Goal: Information Seeking & Learning: Learn about a topic

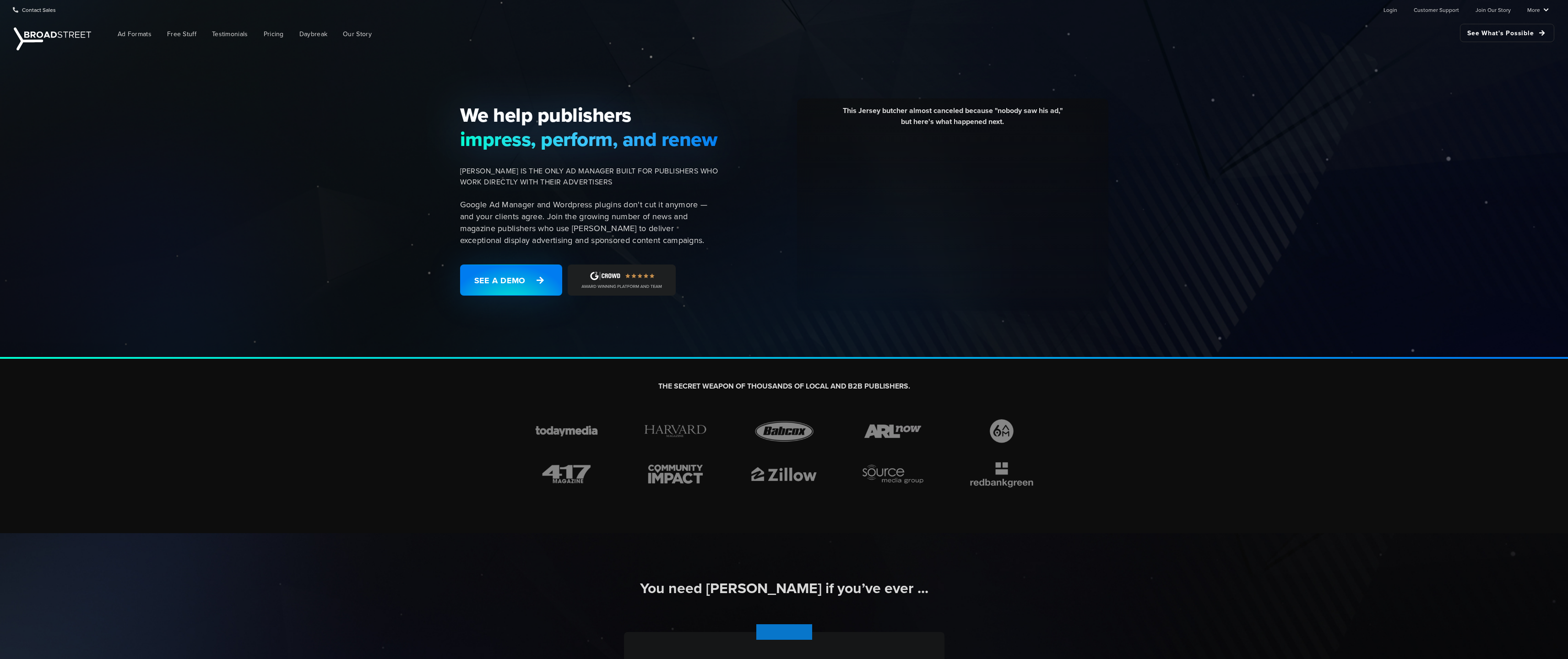
click at [1300, 236] on div "We help publishers impress, perform, and renew [PERSON_NAME] IS THE ONLY AD MAN…" at bounding box center [784, 205] width 1568 height 306
click at [1250, 124] on div "We help publishers impress, perform, and renew [PERSON_NAME] IS THE ONLY AD MAN…" at bounding box center [784, 205] width 1568 height 306
click at [139, 35] on span "Ad Formats" at bounding box center [135, 34] width 34 height 10
click at [489, 277] on link "See a Demo" at bounding box center [511, 280] width 102 height 31
click at [131, 36] on span "Ad Formats" at bounding box center [135, 34] width 34 height 10
